Goal: Task Accomplishment & Management: Use online tool/utility

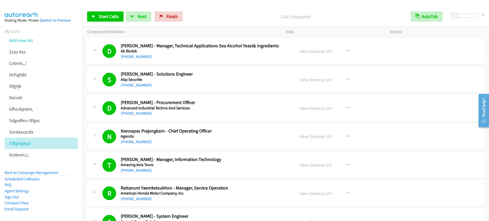
scroll to position [1656, 0]
click at [23, 174] on link "Back to Campaign Management" at bounding box center [32, 172] width 54 height 5
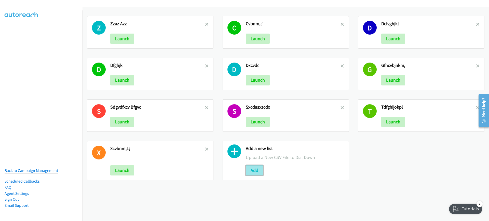
click at [256, 171] on button "Add" at bounding box center [254, 171] width 17 height 10
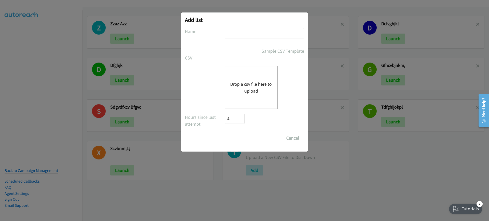
click at [236, 83] on button "Drop a csv file here to upload" at bounding box center [251, 88] width 42 height 14
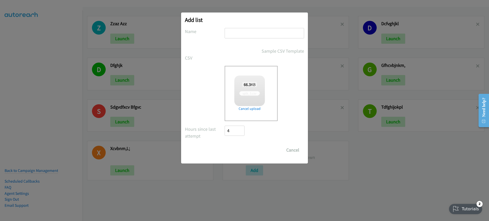
click at [242, 35] on input "text" at bounding box center [265, 33] width 80 height 10
type input "dgfhjk"
checkbox input "true"
type input "dgfhjk"
click at [248, 151] on input "Save List" at bounding box center [238, 150] width 27 height 10
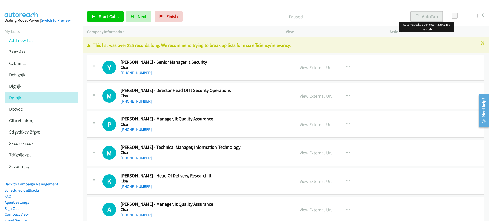
click at [439, 16] on button "AutoTab" at bounding box center [427, 16] width 32 height 10
click at [97, 21] on link "Start Calls" at bounding box center [105, 16] width 36 height 10
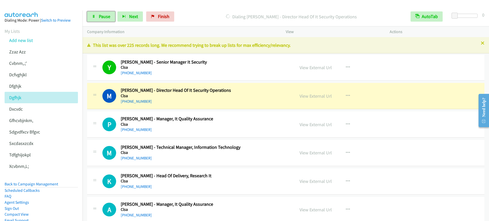
drag, startPoint x: 99, startPoint y: 15, endPoint x: 108, endPoint y: 23, distance: 11.9
click at [100, 16] on span "Pause" at bounding box center [104, 17] width 11 height 6
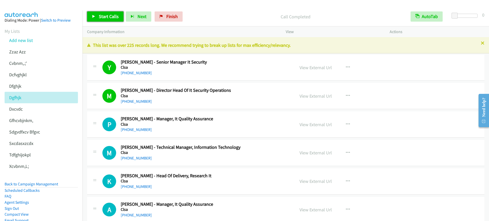
click at [109, 18] on span "Start Calls" at bounding box center [109, 17] width 20 height 6
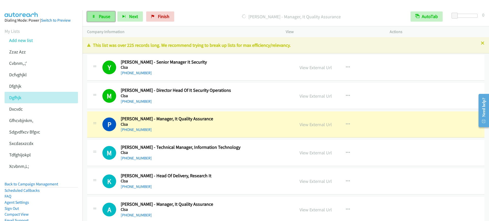
click at [99, 17] on span "Pause" at bounding box center [104, 17] width 11 height 6
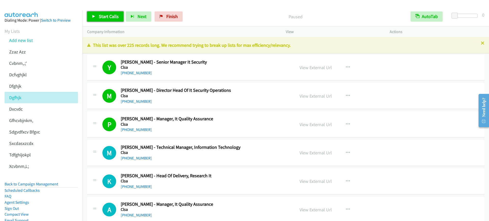
click at [113, 16] on span "Start Calls" at bounding box center [109, 17] width 20 height 6
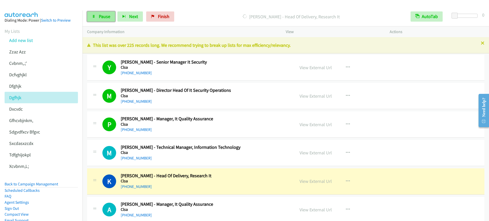
click at [103, 19] on link "Pause" at bounding box center [101, 16] width 28 height 10
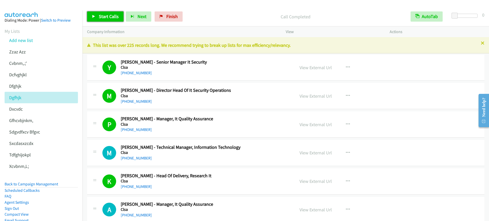
click at [98, 15] on link "Start Calls" at bounding box center [105, 16] width 36 height 10
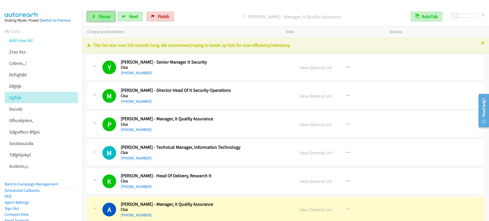
click at [104, 18] on span "Pause" at bounding box center [104, 17] width 11 height 6
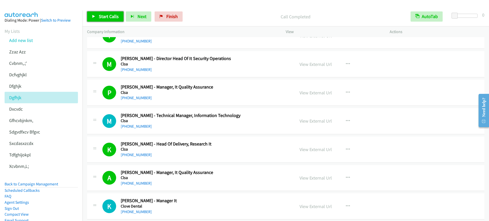
click at [108, 17] on span "Start Calls" at bounding box center [109, 17] width 20 height 6
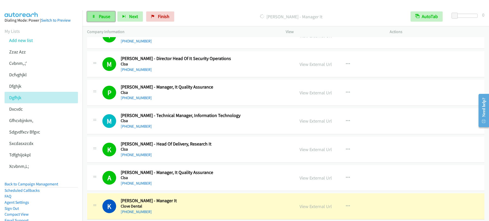
click at [104, 18] on span "Pause" at bounding box center [104, 17] width 11 height 6
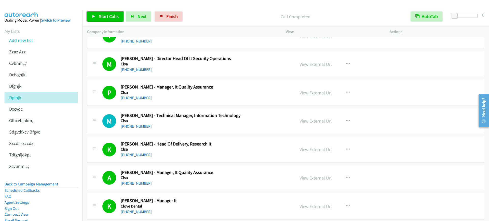
click at [97, 12] on link "Start Calls" at bounding box center [105, 16] width 36 height 10
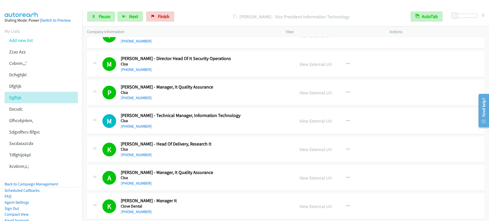
click at [124, 10] on div "Start Calls Pause Next Finish [PERSON_NAME] - Vice President Information Techno…" at bounding box center [286, 17] width 407 height 20
click at [99, 20] on link "Pause" at bounding box center [101, 16] width 28 height 10
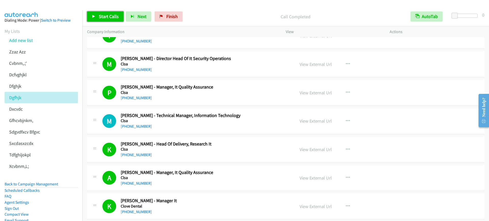
click at [110, 16] on span "Start Calls" at bounding box center [109, 17] width 20 height 6
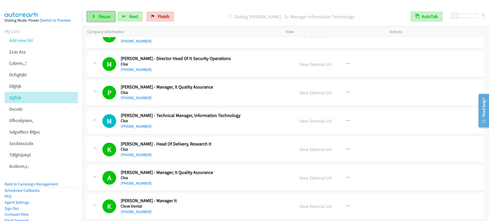
click at [94, 20] on link "Pause" at bounding box center [101, 16] width 28 height 10
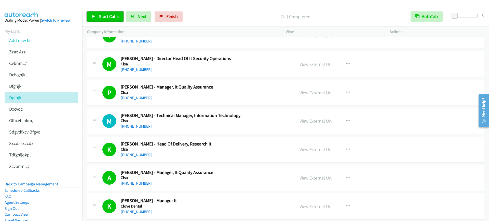
click at [100, 15] on span "Start Calls" at bounding box center [109, 17] width 20 height 6
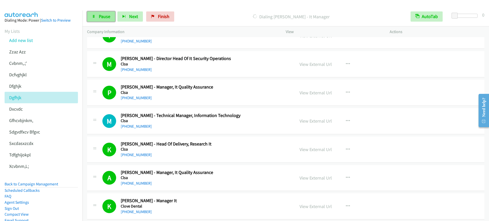
click at [102, 19] on span "Pause" at bounding box center [104, 17] width 11 height 6
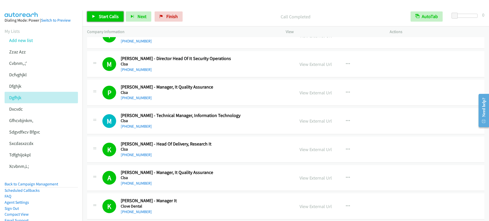
click at [93, 14] on link "Start Calls" at bounding box center [105, 16] width 36 height 10
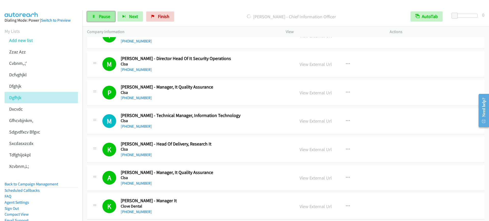
click at [97, 16] on link "Pause" at bounding box center [101, 16] width 28 height 10
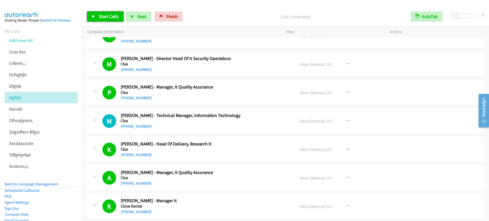
click at [113, 18] on span "Start Calls" at bounding box center [109, 17] width 20 height 6
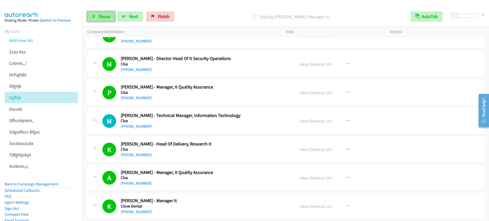
click at [104, 17] on span "Pause" at bounding box center [104, 17] width 11 height 6
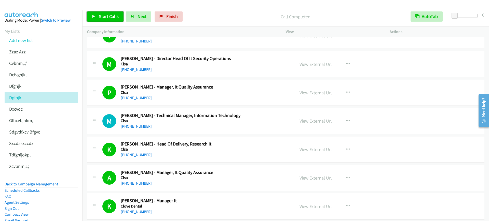
click at [102, 14] on span "Start Calls" at bounding box center [109, 17] width 20 height 6
click at [102, 14] on span "Pause" at bounding box center [104, 17] width 11 height 6
click at [110, 15] on span "Start Calls" at bounding box center [109, 17] width 20 height 6
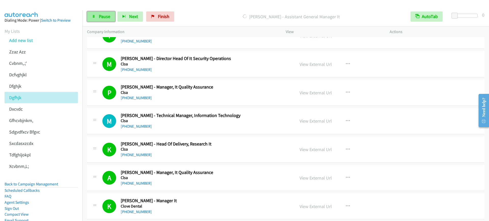
click at [96, 16] on link "Pause" at bounding box center [101, 16] width 28 height 10
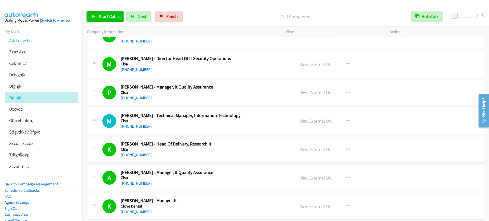
click at [95, 13] on link "Start Calls" at bounding box center [105, 16] width 36 height 10
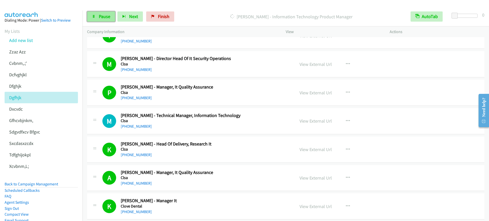
click at [104, 18] on span "Pause" at bounding box center [104, 17] width 11 height 6
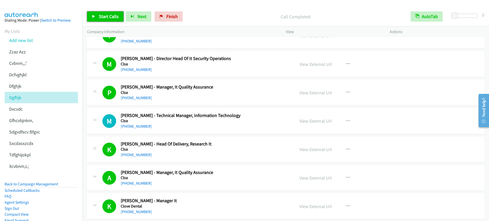
click at [109, 17] on span "Start Calls" at bounding box center [109, 17] width 20 height 6
click at [103, 14] on span "Pause" at bounding box center [104, 17] width 11 height 6
click at [110, 19] on span "Start Calls" at bounding box center [109, 17] width 20 height 6
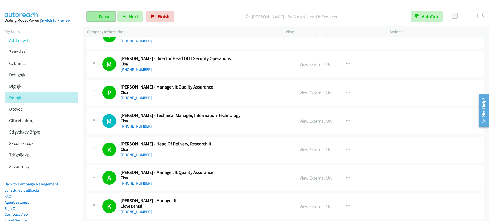
click at [98, 17] on link "Pause" at bounding box center [101, 16] width 28 height 10
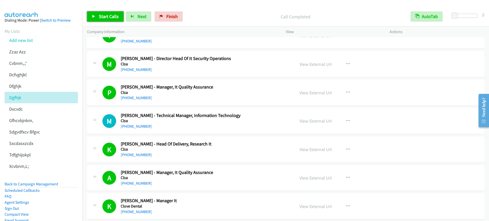
click at [102, 12] on link "Start Calls" at bounding box center [105, 16] width 36 height 10
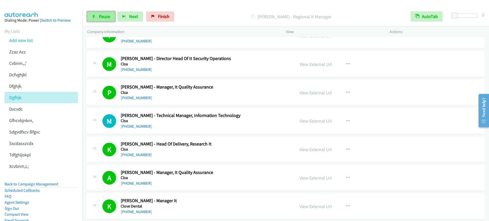
click at [98, 15] on link "Pause" at bounding box center [101, 16] width 28 height 10
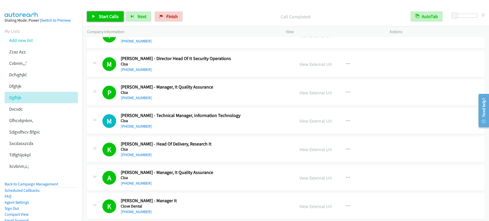
click at [112, 16] on span "Start Calls" at bounding box center [109, 17] width 20 height 6
click at [97, 12] on link "Pause" at bounding box center [101, 16] width 28 height 10
click at [120, 20] on link "Start Calls" at bounding box center [105, 16] width 36 height 10
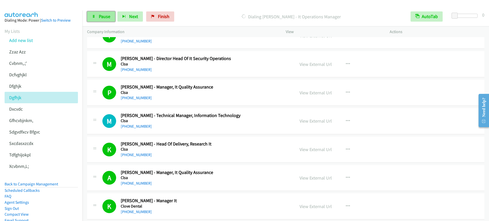
click at [94, 18] on link "Pause" at bounding box center [101, 16] width 28 height 10
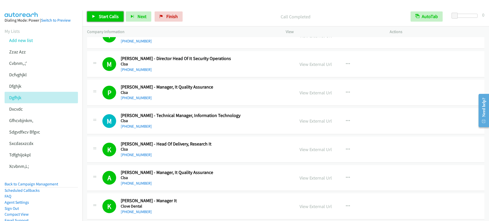
click at [101, 19] on link "Start Calls" at bounding box center [105, 16] width 36 height 10
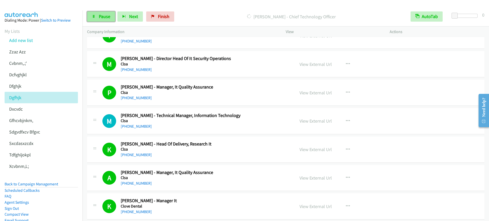
click at [99, 18] on span "Pause" at bounding box center [104, 17] width 11 height 6
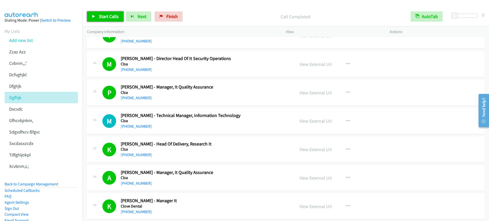
click at [98, 17] on link "Start Calls" at bounding box center [105, 16] width 36 height 10
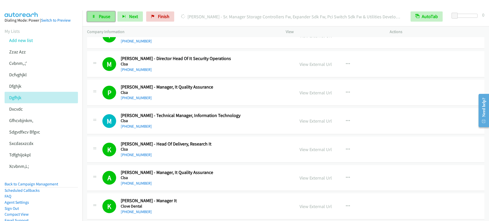
click at [99, 18] on span "Pause" at bounding box center [104, 17] width 11 height 6
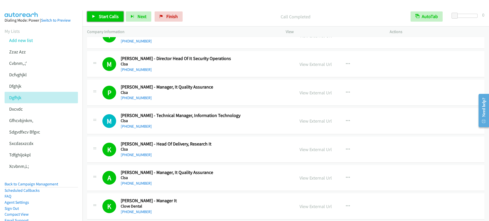
click at [104, 14] on span "Start Calls" at bounding box center [109, 17] width 20 height 6
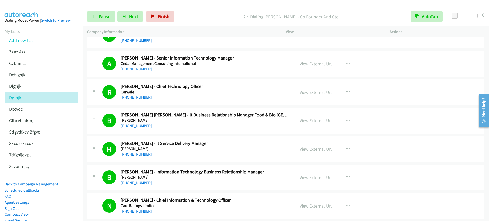
scroll to position [956, 0]
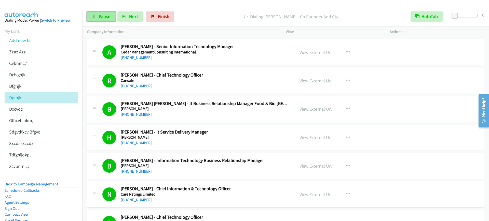
click at [102, 16] on span "Pause" at bounding box center [104, 17] width 11 height 6
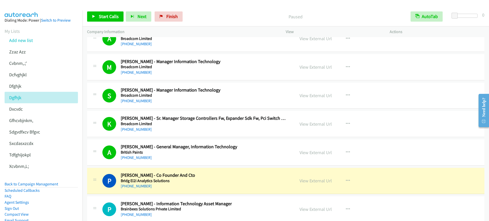
scroll to position [1752, 0]
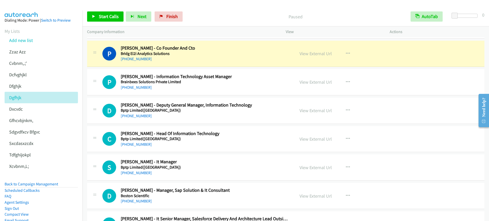
click at [209, 50] on h2 "[PERSON_NAME] - Co Founder And Cto" at bounding box center [204, 48] width 167 height 6
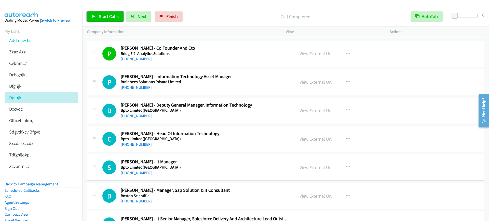
click at [99, 15] on span "Start Calls" at bounding box center [109, 17] width 20 height 6
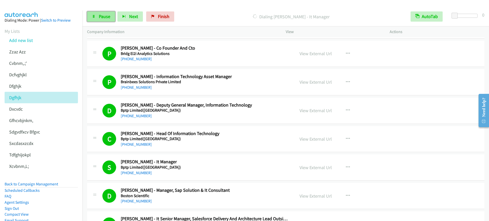
click at [100, 12] on link "Pause" at bounding box center [101, 16] width 28 height 10
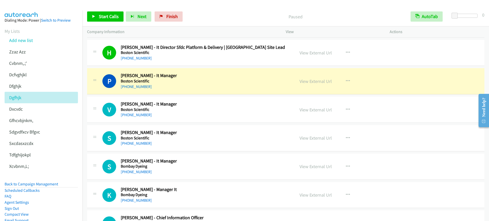
scroll to position [2007, 0]
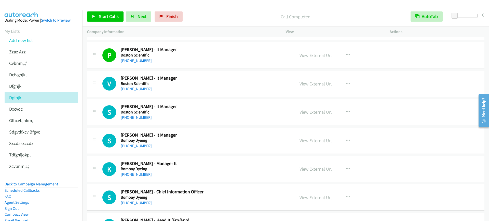
click at [114, 22] on div "Start Calls Pause Next Finish Call Completed AutoTab AutoTab 0" at bounding box center [286, 17] width 407 height 20
click at [116, 16] on span "Start Calls" at bounding box center [109, 17] width 20 height 6
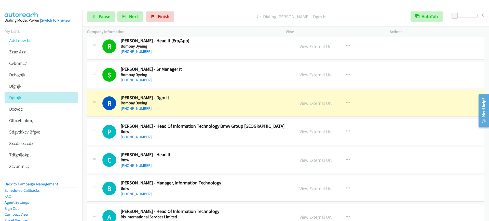
scroll to position [2198, 0]
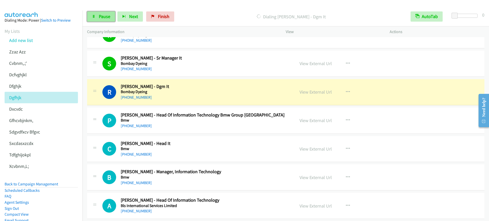
click at [105, 15] on span "Pause" at bounding box center [104, 17] width 11 height 6
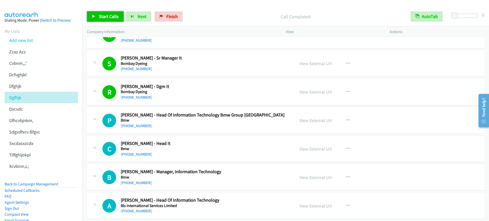
click at [100, 17] on span "Start Calls" at bounding box center [109, 17] width 20 height 6
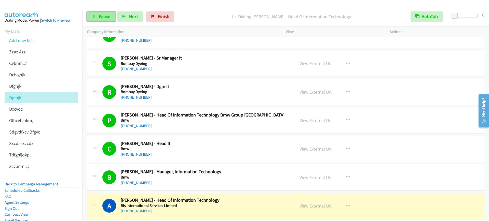
click at [88, 17] on link "Pause" at bounding box center [101, 16] width 28 height 10
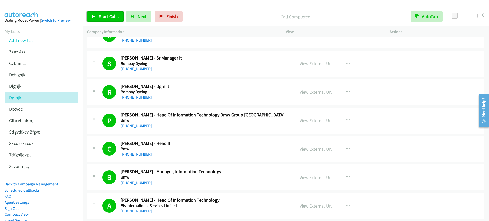
click at [107, 19] on link "Start Calls" at bounding box center [105, 16] width 36 height 10
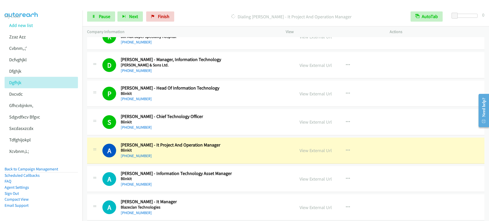
scroll to position [2516, 0]
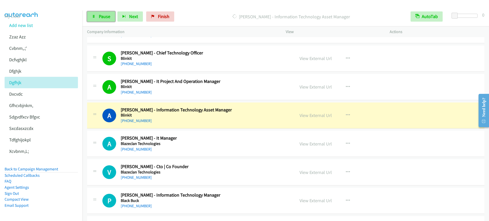
drag, startPoint x: 91, startPoint y: 13, endPoint x: 97, endPoint y: 17, distance: 7.3
click at [91, 13] on link "Pause" at bounding box center [101, 16] width 28 height 10
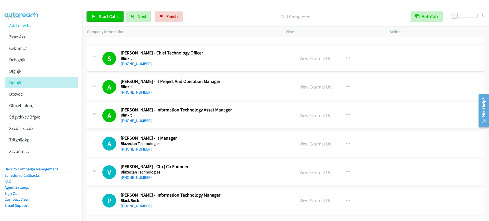
click at [108, 16] on span "Start Calls" at bounding box center [109, 17] width 20 height 6
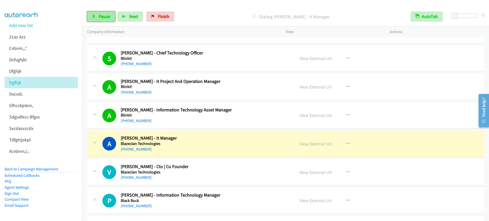
click at [101, 18] on span "Pause" at bounding box center [104, 17] width 11 height 6
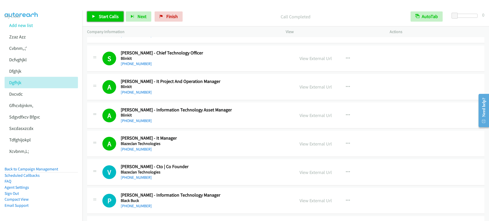
click at [98, 18] on link "Start Calls" at bounding box center [105, 16] width 36 height 10
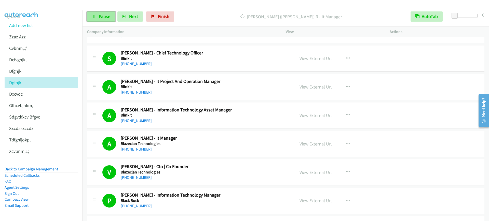
click at [101, 18] on span "Pause" at bounding box center [104, 17] width 11 height 6
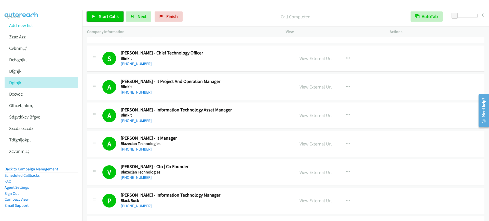
click at [102, 14] on span "Start Calls" at bounding box center [109, 17] width 20 height 6
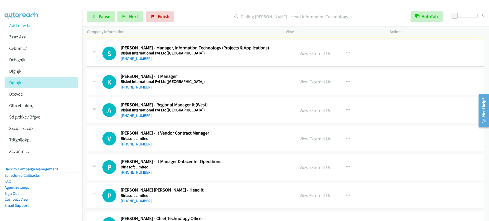
scroll to position [2803, 0]
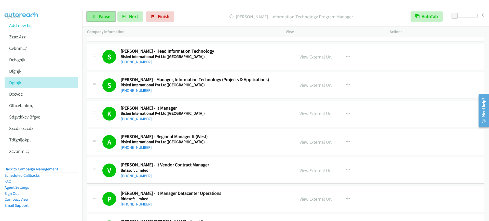
click at [101, 17] on span "Pause" at bounding box center [104, 17] width 11 height 6
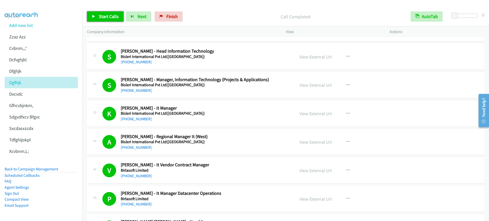
click at [106, 18] on span "Start Calls" at bounding box center [109, 17] width 20 height 6
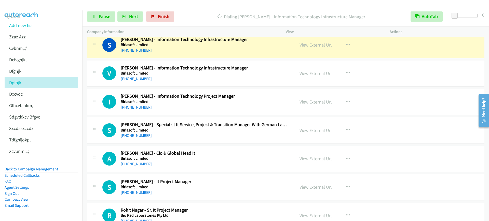
scroll to position [3153, 0]
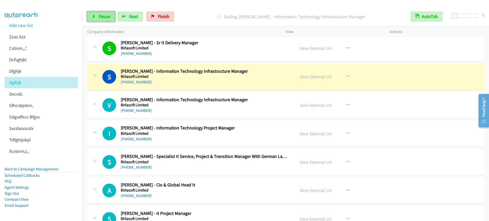
click at [100, 21] on link "Pause" at bounding box center [101, 16] width 28 height 10
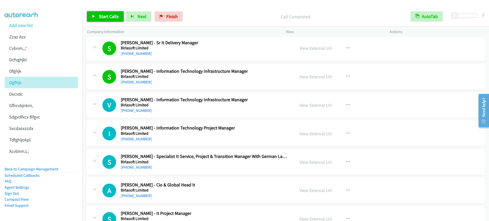
click at [108, 15] on span "Start Calls" at bounding box center [109, 17] width 20 height 6
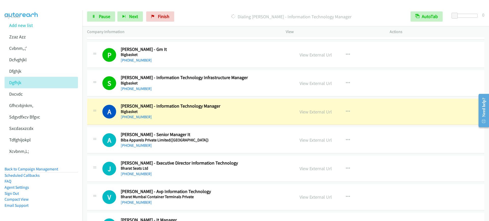
scroll to position [3536, 0]
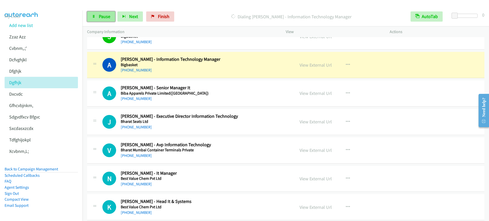
click at [107, 16] on span "Pause" at bounding box center [104, 17] width 11 height 6
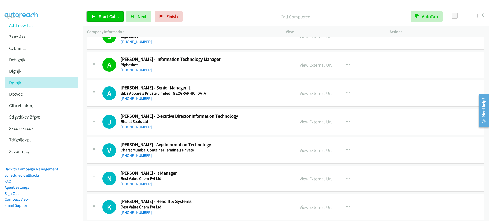
click at [100, 17] on span "Start Calls" at bounding box center [109, 17] width 20 height 6
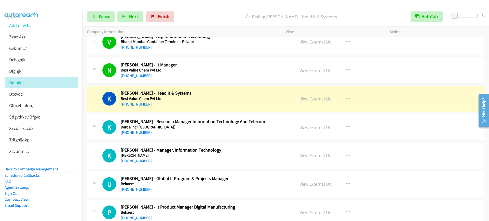
scroll to position [3695, 0]
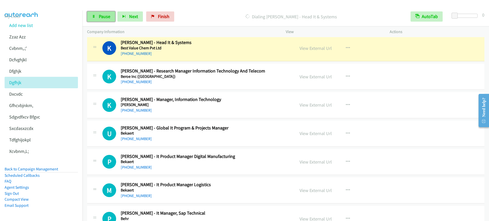
click at [100, 18] on span "Pause" at bounding box center [104, 17] width 11 height 6
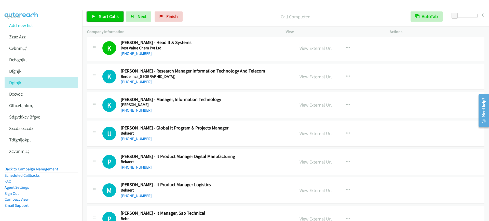
click at [96, 14] on link "Start Calls" at bounding box center [105, 16] width 36 height 10
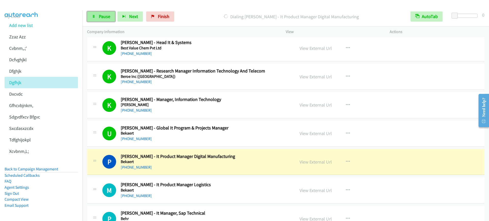
click at [95, 16] on icon at bounding box center [94, 17] width 4 height 4
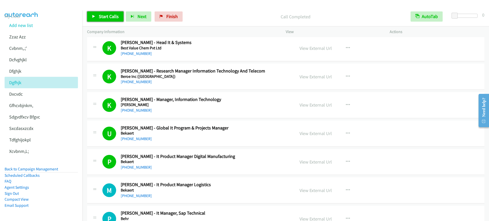
click at [110, 19] on link "Start Calls" at bounding box center [105, 16] width 36 height 10
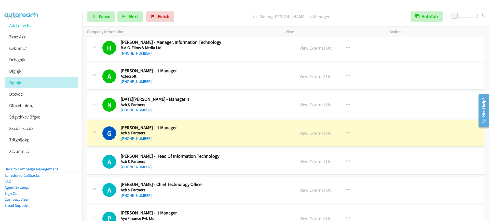
scroll to position [4364, 0]
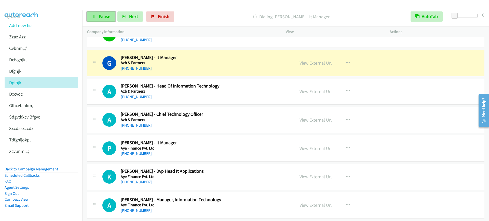
click at [95, 17] on icon at bounding box center [94, 17] width 4 height 4
